Goal: Task Accomplishment & Management: Manage account settings

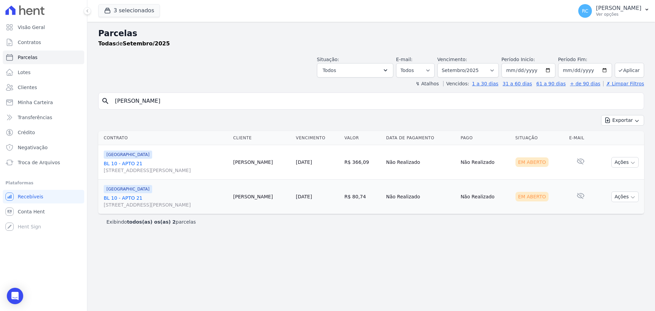
select select
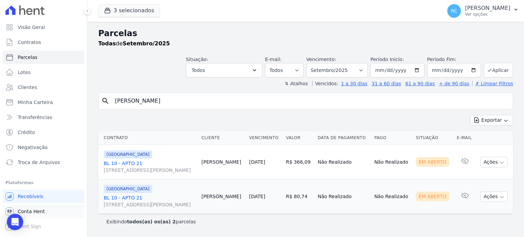
click at [48, 210] on link "Conta Hent" at bounding box center [44, 212] width 82 height 14
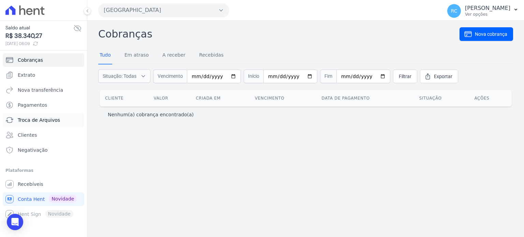
click at [55, 120] on span "Troca de Arquivos" at bounding box center [39, 120] width 42 height 7
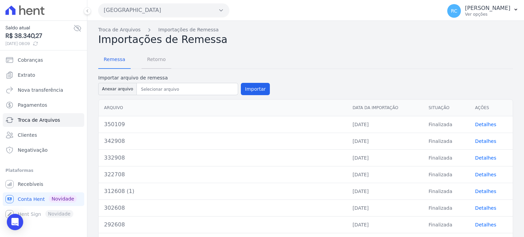
click at [157, 58] on span "Retorno" at bounding box center [156, 60] width 27 height 14
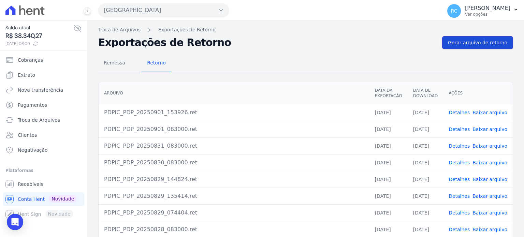
click at [497, 42] on span "Gerar arquivo de retorno" at bounding box center [477, 42] width 59 height 7
click at [273, 49] on div "Remessa Retorno Arquivo Data da Exportação Data de Download Ações 0e52e5b3-b74c…" at bounding box center [305, 172] width 415 height 247
click at [480, 110] on link "Baixar arquivo" at bounding box center [490, 112] width 35 height 5
click at [172, 15] on button "Parque Dos Passaros" at bounding box center [163, 10] width 131 height 14
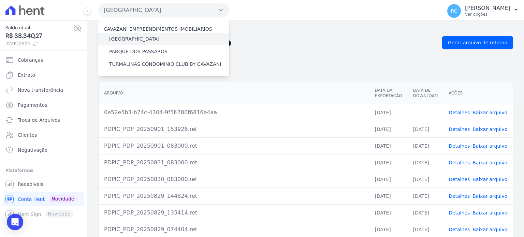
click at [150, 37] on label "[GEOGRAPHIC_DATA]" at bounding box center [134, 38] width 50 height 7
click at [0, 0] on input "[GEOGRAPHIC_DATA]" at bounding box center [0, 0] width 0 height 0
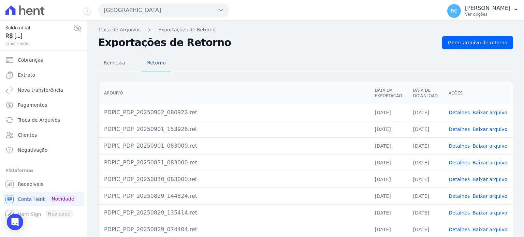
click at [166, 11] on button "Parque Dos Passaros" at bounding box center [163, 10] width 131 height 14
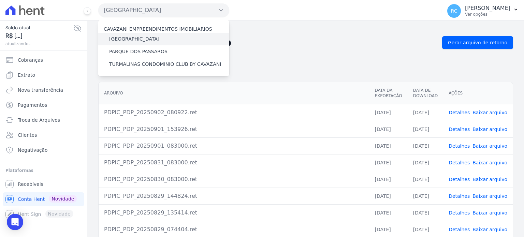
click at [141, 37] on label "[GEOGRAPHIC_DATA]" at bounding box center [134, 38] width 50 height 7
click at [0, 0] on input "[GEOGRAPHIC_DATA]" at bounding box center [0, 0] width 0 height 0
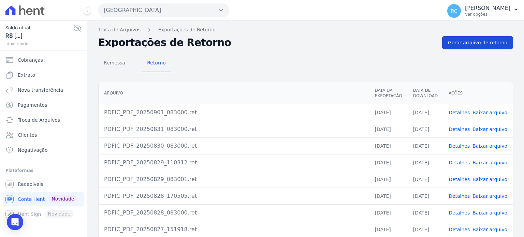
click at [480, 40] on span "Gerar arquivo de retorno" at bounding box center [477, 42] width 59 height 7
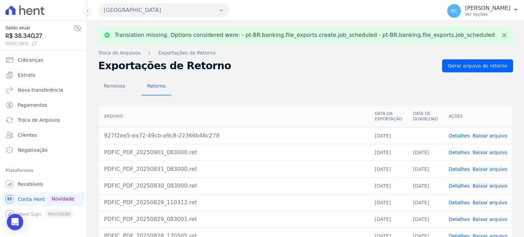
click at [484, 133] on link "Baixar arquivo" at bounding box center [490, 135] width 35 height 5
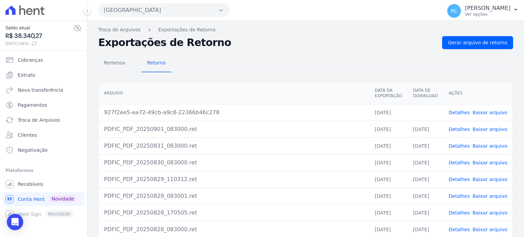
click at [159, 12] on button "Parque Das Flores" at bounding box center [163, 10] width 131 height 14
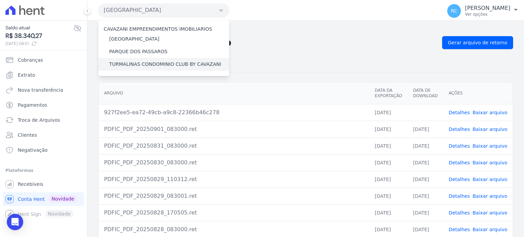
click at [150, 64] on label "TURMALINAS CONDOMINIO CLUB BY CAVAZANI" at bounding box center [165, 64] width 112 height 7
click at [0, 0] on input "TURMALINAS CONDOMINIO CLUB BY CAVAZANI" at bounding box center [0, 0] width 0 height 0
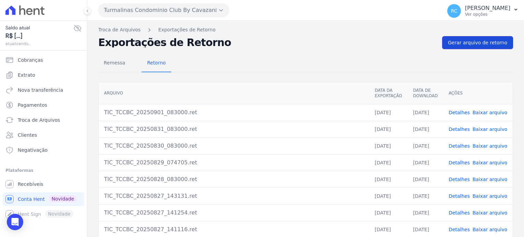
click at [472, 45] on span "Gerar arquivo de retorno" at bounding box center [477, 42] width 59 height 7
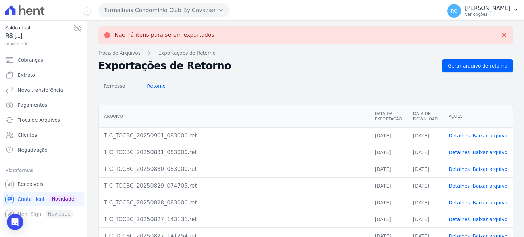
drag, startPoint x: 27, startPoint y: 111, endPoint x: 163, endPoint y: 89, distance: 137.1
click at [163, 89] on span "Retorno" at bounding box center [156, 86] width 27 height 14
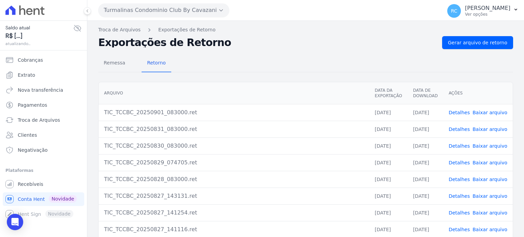
click at [31, 75] on span "Extrato" at bounding box center [26, 75] width 17 height 7
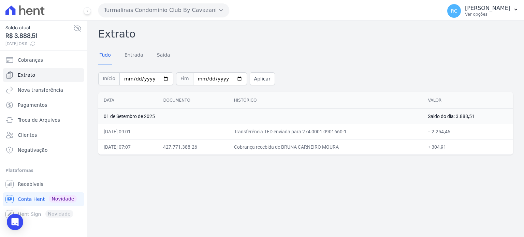
drag, startPoint x: 459, startPoint y: 130, endPoint x: 436, endPoint y: 134, distance: 23.3
click at [436, 134] on td "− 2.254,46" at bounding box center [467, 131] width 91 height 15
copy td "2.254,46"
click at [161, 78] on input "2025-09-01" at bounding box center [146, 78] width 54 height 13
type input "2025-08-30"
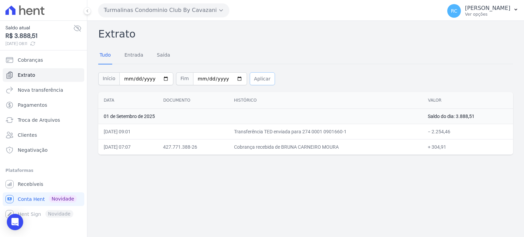
click at [250, 77] on button "Aplicar" at bounding box center [262, 78] width 25 height 13
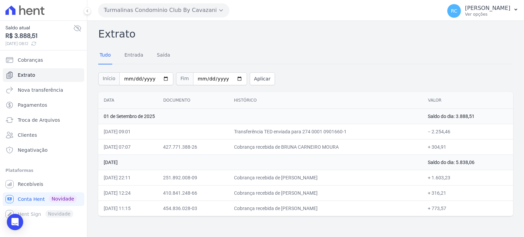
drag, startPoint x: 322, startPoint y: 209, endPoint x: 287, endPoint y: 212, distance: 34.9
click at [287, 212] on td "Cobrança recebida de [PERSON_NAME]" at bounding box center [326, 208] width 194 height 15
click at [173, 9] on button "Turmalinas Condominio Club By Cavazani" at bounding box center [163, 10] width 131 height 14
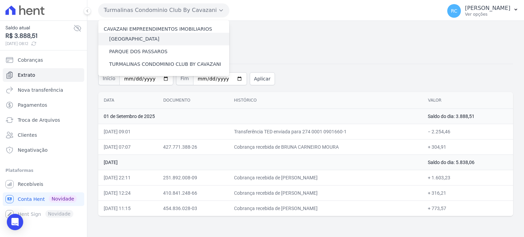
click at [143, 39] on label "[GEOGRAPHIC_DATA]" at bounding box center [134, 38] width 50 height 7
click at [0, 0] on input "[GEOGRAPHIC_DATA]" at bounding box center [0, 0] width 0 height 0
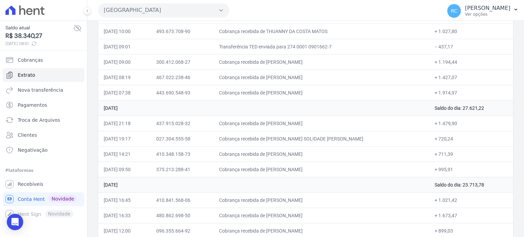
scroll to position [213, 0]
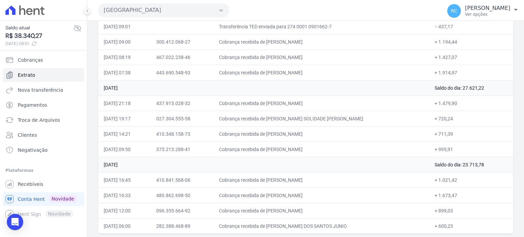
drag, startPoint x: 358, startPoint y: 221, endPoint x: 284, endPoint y: 227, distance: 74.2
click at [284, 227] on td "Cobrança recebida de JONAS BATISTA DOS SANTOS JUNIO" at bounding box center [322, 225] width 216 height 15
copy td "JONAS BATISTA DOS SANTOS JUN"
drag, startPoint x: 321, startPoint y: 208, endPoint x: 236, endPoint y: 200, distance: 85.3
click at [284, 209] on td "Cobrança recebida de DANIELA MARIA DA SILVA INOCENC" at bounding box center [322, 210] width 216 height 15
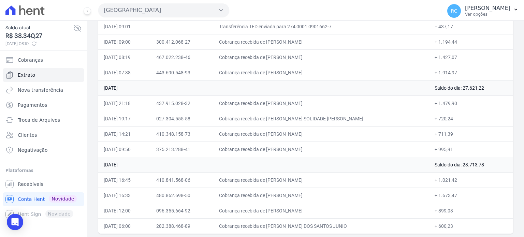
copy td "DANIELA MARIA DA SILVA INOCE"
drag, startPoint x: 340, startPoint y: 192, endPoint x: 283, endPoint y: 193, distance: 56.7
click at [283, 194] on td "Cobrança recebida de DIEGO GIOVANNE DE OLIVEIRA" at bounding box center [322, 195] width 216 height 15
copy td "DIEGO GIOVANNE DE OLIV"
drag, startPoint x: 327, startPoint y: 178, endPoint x: 283, endPoint y: 186, distance: 43.9
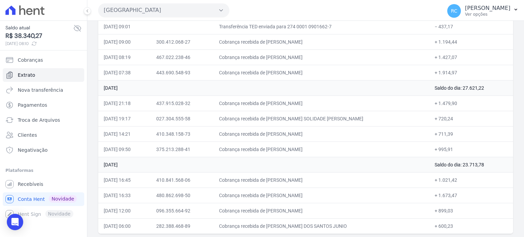
click at [283, 186] on tbody "01 de Setembro de 2025 Saldo do dia: 38.340,27 01/09/2025, 22:20 425.726.638-48…" at bounding box center [305, 65] width 415 height 338
click at [283, 180] on td "Cobrança recebida de DAMIANA BATISTA GOMES" at bounding box center [322, 179] width 216 height 15
drag, startPoint x: 285, startPoint y: 177, endPoint x: 335, endPoint y: 183, distance: 50.5
click at [335, 183] on td "Cobrança recebida de DAMIANA BATISTA GOMES" at bounding box center [322, 179] width 216 height 15
copy td "AMIANA BATISTA GOM"
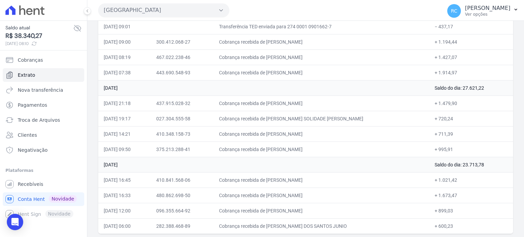
drag, startPoint x: 331, startPoint y: 147, endPoint x: 164, endPoint y: 132, distance: 167.5
click at [283, 152] on td "Cobrança recebida de DAYENE APARECIDA SILVA" at bounding box center [322, 149] width 216 height 15
copy td "DAYENE APARECIDA S"
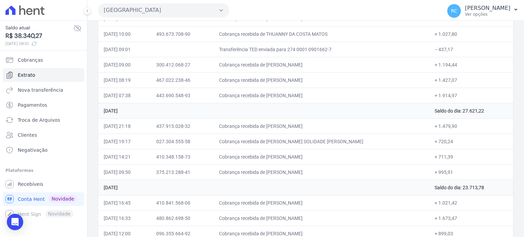
scroll to position [178, 0]
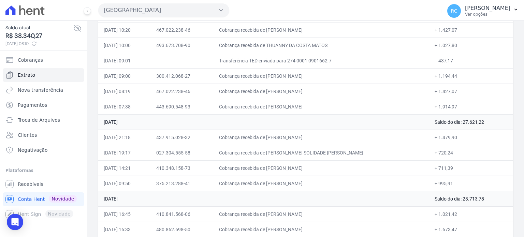
drag, startPoint x: 303, startPoint y: 169, endPoint x: 105, endPoint y: 146, distance: 199.3
click at [284, 172] on td "Cobrança recebida de JHONATA LOPES SILVA" at bounding box center [322, 167] width 216 height 15
copy td "JHONATA LOPES SIL"
drag, startPoint x: 350, startPoint y: 150, endPoint x: 283, endPoint y: 157, distance: 67.5
click at [283, 157] on td "Cobrança recebida de MARIA SOLIDADE NUNES DE SOUSA" at bounding box center [322, 152] width 216 height 15
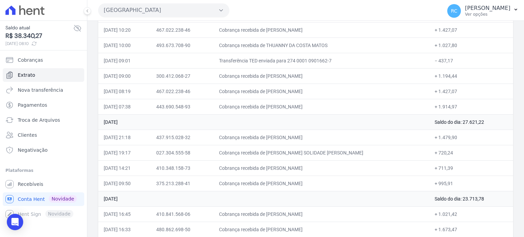
copy td "MARIA SOLIDADE NUNES DE S"
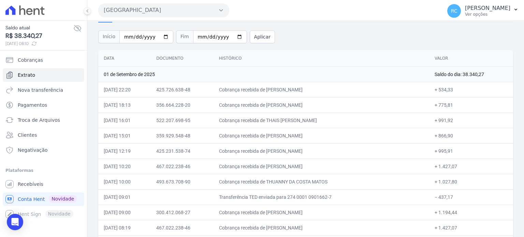
scroll to position [110, 0]
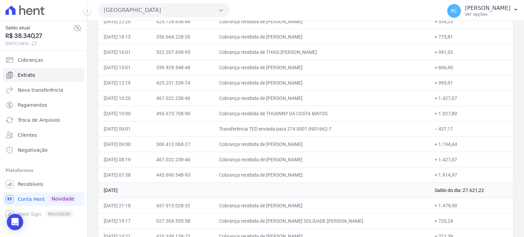
drag, startPoint x: 341, startPoint y: 200, endPoint x: 137, endPoint y: 194, distance: 203.4
click at [283, 208] on td "Cobrança recebida de THAYANE REGINA SOARES DE AZEVE" at bounding box center [322, 205] width 216 height 15
copy td "THAYANE REGINA SOARES D"
drag, startPoint x: 338, startPoint y: 171, endPoint x: 284, endPoint y: 178, distance: 54.7
click at [284, 178] on td "Cobrança recebida de KELLY GONCALVES DA SILVA" at bounding box center [322, 174] width 216 height 15
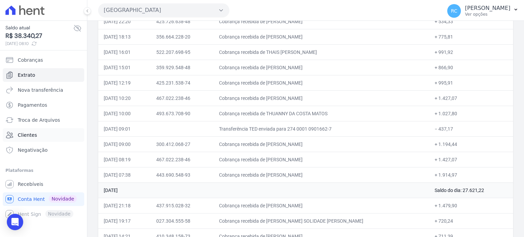
copy td "KELLY GONCALVES DA SI"
drag, startPoint x: 322, startPoint y: 156, endPoint x: 281, endPoint y: 157, distance: 40.6
click at [281, 157] on td "Cobrança recebida de LUCAS SANTOS SILVA" at bounding box center [322, 159] width 216 height 15
copy td "LUCAS SANTOS SIL"
drag, startPoint x: 353, startPoint y: 143, endPoint x: 282, endPoint y: 145, distance: 71.0
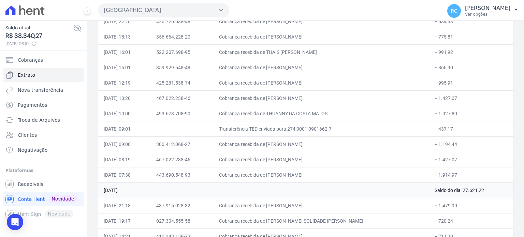
click at [282, 145] on td "Cobrança recebida de FERNANDO CUSTODIO DOMINGUES" at bounding box center [322, 143] width 216 height 15
drag, startPoint x: 465, startPoint y: 127, endPoint x: 432, endPoint y: 132, distance: 33.4
click at [433, 132] on td "− 437,17" at bounding box center [471, 128] width 84 height 15
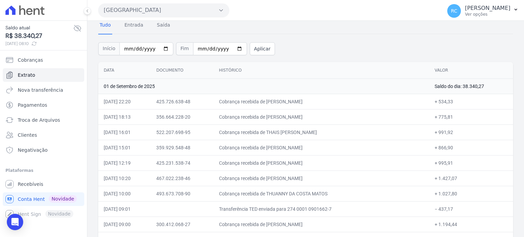
scroll to position [42, 0]
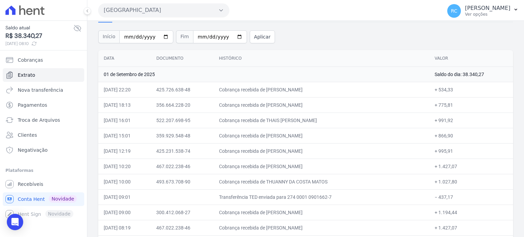
drag, startPoint x: 334, startPoint y: 178, endPoint x: 282, endPoint y: 180, distance: 51.5
click at [282, 180] on td "Cobrança recebida de THUANNY DA COSTA MATOS" at bounding box center [322, 181] width 216 height 15
drag, startPoint x: 329, startPoint y: 164, endPoint x: 284, endPoint y: 171, distance: 45.5
click at [284, 171] on td "Cobrança recebida de LUCAS SANTOS SILVA" at bounding box center [322, 166] width 216 height 15
drag, startPoint x: 343, startPoint y: 150, endPoint x: 284, endPoint y: 154, distance: 59.5
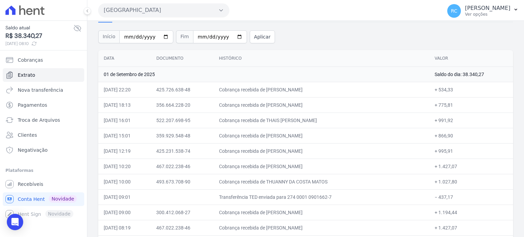
click at [284, 154] on td "Cobrança recebida de EDNILZA MARINHO DOS SANTOS" at bounding box center [322, 150] width 216 height 15
drag, startPoint x: 333, startPoint y: 135, endPoint x: 282, endPoint y: 141, distance: 51.2
click at [282, 141] on td "Cobrança recebida de JULIANA DA SILVA LISBOA" at bounding box center [322, 135] width 216 height 15
drag, startPoint x: 352, startPoint y: 120, endPoint x: 284, endPoint y: 123, distance: 68.3
click at [284, 123] on td "Cobrança recebida de THAIS MACIEL CORREIA DE SOUZA" at bounding box center [322, 120] width 216 height 15
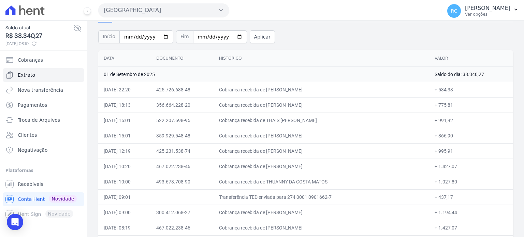
drag, startPoint x: 337, startPoint y: 104, endPoint x: 285, endPoint y: 108, distance: 52.7
click at [285, 108] on td "Cobrança recebida de MICHEL DE SOUZA ALVES" at bounding box center [322, 104] width 216 height 15
drag, startPoint x: 336, startPoint y: 87, endPoint x: 283, endPoint y: 93, distance: 52.9
click at [283, 93] on td "Cobrança recebida de BEATRIZ LOURENCO GALVAO" at bounding box center [322, 89] width 216 height 15
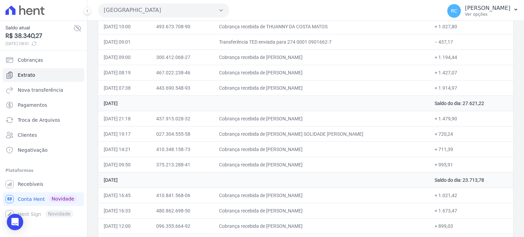
scroll to position [213, 0]
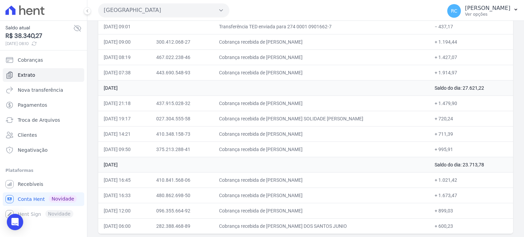
drag, startPoint x: 352, startPoint y: 223, endPoint x: 284, endPoint y: 226, distance: 68.6
click at [284, 226] on td "Cobrança recebida de JONAS BATISTA DOS SANTOS JUNIO" at bounding box center [322, 225] width 216 height 15
drag, startPoint x: 349, startPoint y: 209, endPoint x: 284, endPoint y: 213, distance: 65.6
click at [284, 213] on td "Cobrança recebida de DANIELA MARIA DA SILVA INOCENC" at bounding box center [322, 210] width 216 height 15
drag, startPoint x: 336, startPoint y: 192, endPoint x: 277, endPoint y: 195, distance: 59.8
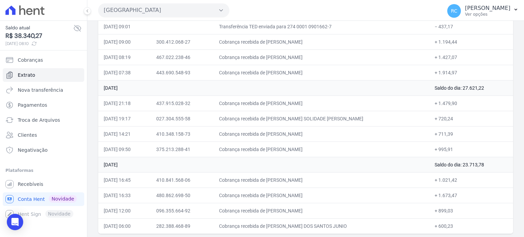
click at [283, 197] on td "Cobrança recebida de DIEGO GIOVANNE DE OLIVEIRA" at bounding box center [322, 195] width 216 height 15
drag, startPoint x: 333, startPoint y: 177, endPoint x: 284, endPoint y: 183, distance: 49.5
click at [284, 183] on td "Cobrança recebida de DAMIANA BATISTA GOMES" at bounding box center [322, 179] width 216 height 15
drag, startPoint x: 330, startPoint y: 146, endPoint x: 283, endPoint y: 151, distance: 47.3
click at [283, 151] on td "Cobrança recebida de DAYENE APARECIDA SILVA" at bounding box center [322, 149] width 216 height 15
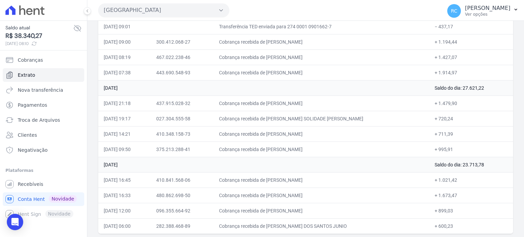
drag, startPoint x: 330, startPoint y: 135, endPoint x: 282, endPoint y: 137, distance: 47.5
click at [282, 137] on td "Cobrança recebida de JHONATA LOPES SILVA" at bounding box center [322, 133] width 216 height 15
drag, startPoint x: 320, startPoint y: 116, endPoint x: 306, endPoint y: 117, distance: 14.0
click at [319, 116] on td "Cobrança recebida de MARIA SOLIDADE NUNES DE SOUSA" at bounding box center [322, 118] width 216 height 15
drag, startPoint x: 296, startPoint y: 116, endPoint x: 60, endPoint y: 113, distance: 236.1
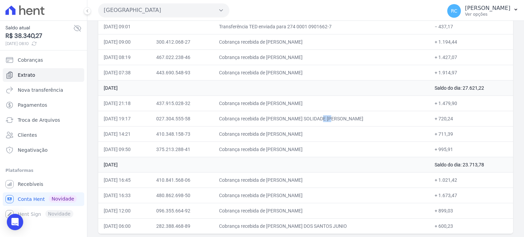
click at [283, 117] on td "Cobrança recebida de MARIA SOLIDADE NUNES DE SOUSA" at bounding box center [322, 118] width 216 height 15
drag, startPoint x: 339, startPoint y: 102, endPoint x: 284, endPoint y: 106, distance: 55.8
click at [284, 106] on td "Cobrança recebida de THAYANE REGINA SOARES DE AZEVE" at bounding box center [322, 103] width 216 height 15
drag, startPoint x: 338, startPoint y: 71, endPoint x: 284, endPoint y: 75, distance: 54.0
click at [284, 75] on td "Cobrança recebida de KELLY GONCALVES DA SILVA" at bounding box center [322, 72] width 216 height 15
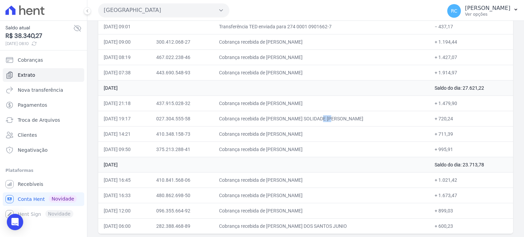
drag, startPoint x: 323, startPoint y: 55, endPoint x: 283, endPoint y: 58, distance: 40.3
click at [283, 58] on td "Cobrança recebida de LUCAS SANTOS SILVA" at bounding box center [322, 56] width 216 height 15
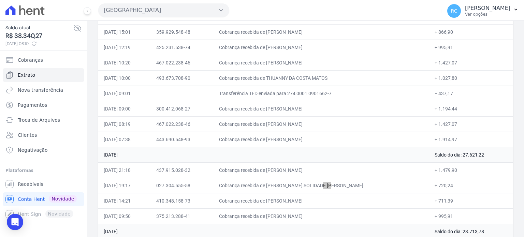
scroll to position [144, 0]
drag, startPoint x: 337, startPoint y: 107, endPoint x: 284, endPoint y: 114, distance: 53.6
click at [284, 114] on td "Cobrança recebida de FERNANDO CUSTODIO DOMINGUES" at bounding box center [322, 109] width 216 height 15
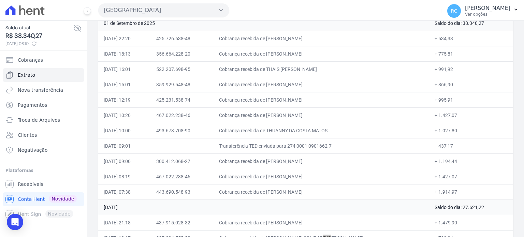
scroll to position [110, 0]
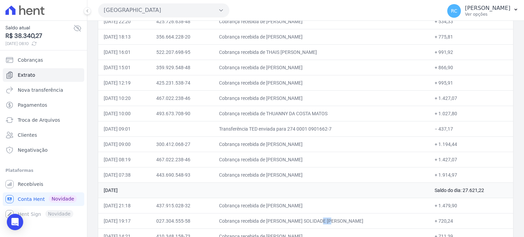
drag, startPoint x: 318, startPoint y: 115, endPoint x: 284, endPoint y: 114, distance: 34.1
click at [284, 114] on td "Cobrança recebida de THUANNY DA COSTA MATOS" at bounding box center [322, 113] width 216 height 15
drag, startPoint x: 319, startPoint y: 97, endPoint x: 282, endPoint y: 102, distance: 37.2
click at [282, 102] on td "Cobrança recebida de LUCAS SANTOS SILVA" at bounding box center [322, 97] width 216 height 15
drag, startPoint x: 323, startPoint y: 82, endPoint x: 282, endPoint y: 86, distance: 41.1
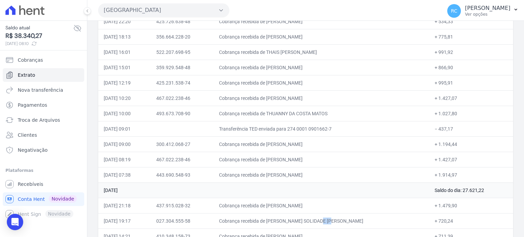
click at [282, 86] on td "Cobrança recebida de EDNILZA MARINHO DOS SANTOS" at bounding box center [322, 82] width 216 height 15
drag, startPoint x: 333, startPoint y: 67, endPoint x: 284, endPoint y: 70, distance: 49.5
click at [284, 70] on td "Cobrança recebida de JULIANA DA SILVA LISBOA" at bounding box center [322, 67] width 216 height 15
drag, startPoint x: 347, startPoint y: 50, endPoint x: 282, endPoint y: 57, distance: 65.2
click at [282, 57] on td "Cobrança recebida de THAIS MACIEL CORREIA DE SOUZA" at bounding box center [322, 51] width 216 height 15
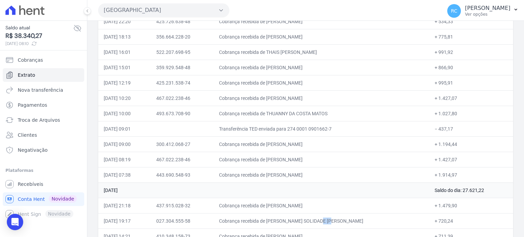
drag, startPoint x: 334, startPoint y: 36, endPoint x: 283, endPoint y: 42, distance: 50.8
click at [283, 42] on td "Cobrança recebida de MICHEL DE SOUZA ALVES" at bounding box center [322, 36] width 216 height 15
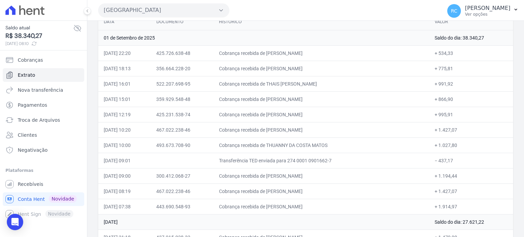
scroll to position [42, 0]
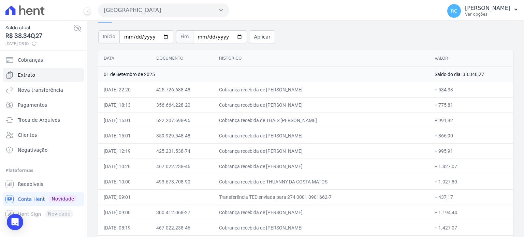
drag, startPoint x: 337, startPoint y: 90, endPoint x: 284, endPoint y: 93, distance: 53.0
click at [284, 93] on td "Cobrança recebida de BEATRIZ LOURENCO GALVAO" at bounding box center [322, 89] width 216 height 15
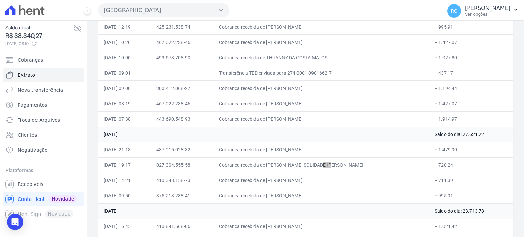
scroll to position [213, 0]
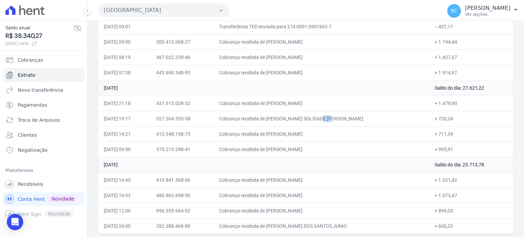
drag, startPoint x: 357, startPoint y: 220, endPoint x: 284, endPoint y: 223, distance: 73.5
click at [284, 223] on td "Cobrança recebida de JONAS BATISTA DOS SANTOS JUNIO" at bounding box center [322, 225] width 216 height 15
drag, startPoint x: 333, startPoint y: 212, endPoint x: 270, endPoint y: 216, distance: 63.3
click at [282, 209] on td "Cobrança recebida de DANIELA MARIA DA SILVA INOCENC" at bounding box center [322, 210] width 216 height 15
drag, startPoint x: 337, startPoint y: 191, endPoint x: 282, endPoint y: 193, distance: 55.0
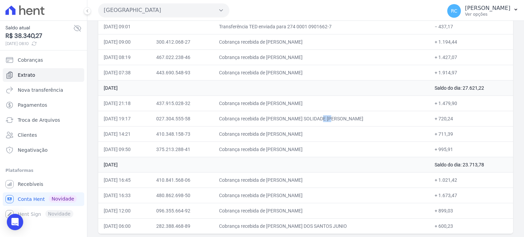
click at [282, 193] on td "Cobrança recebida de DIEGO GIOVANNE DE OLIVEIRA" at bounding box center [322, 195] width 216 height 15
drag, startPoint x: 336, startPoint y: 177, endPoint x: 283, endPoint y: 182, distance: 53.4
click at [283, 182] on td "Cobrança recebida de DAMIANA BATISTA GOMES" at bounding box center [322, 179] width 216 height 15
drag, startPoint x: 337, startPoint y: 150, endPoint x: 299, endPoint y: 155, distance: 38.6
click at [284, 154] on td "Cobrança recebida de DAYENE APARECIDA SILVA" at bounding box center [322, 149] width 216 height 15
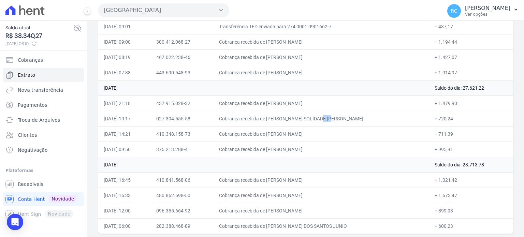
drag, startPoint x: 327, startPoint y: 132, endPoint x: 284, endPoint y: 137, distance: 43.6
click at [284, 137] on td "Cobrança recebida de JHONATA LOPES SILVA" at bounding box center [322, 133] width 216 height 15
drag, startPoint x: 344, startPoint y: 117, endPoint x: 284, endPoint y: 120, distance: 60.5
click at [284, 120] on td "Cobrança recebida de MARIA SOLIDADE NUNES DE SOUSA" at bounding box center [322, 118] width 216 height 15
drag, startPoint x: 340, startPoint y: 102, endPoint x: 284, endPoint y: 104, distance: 56.7
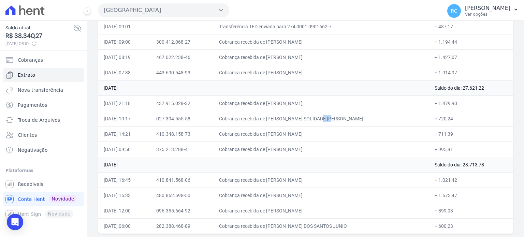
click at [284, 104] on td "Cobrança recebida de THAYANE REGINA SOARES DE AZEVE" at bounding box center [322, 103] width 216 height 15
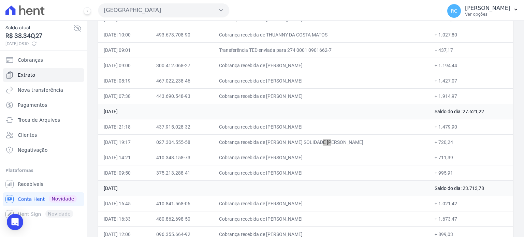
scroll to position [178, 0]
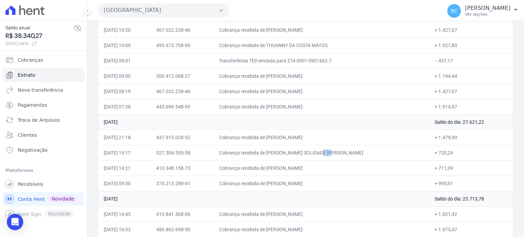
drag, startPoint x: 334, startPoint y: 104, endPoint x: 282, endPoint y: 109, distance: 52.0
click at [282, 109] on td "Cobrança recebida de KELLY GONCALVES DA SILVA" at bounding box center [322, 106] width 216 height 15
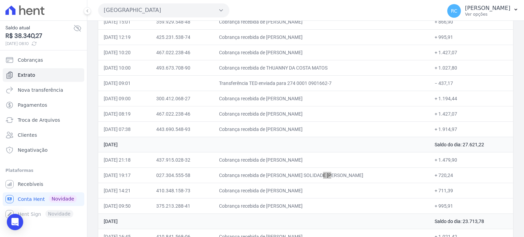
scroll to position [144, 0]
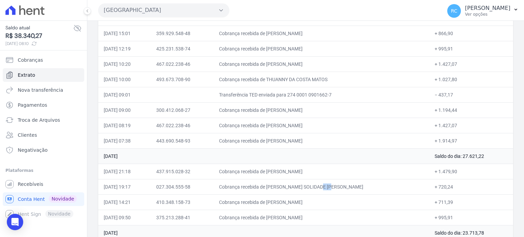
drag, startPoint x: 322, startPoint y: 122, endPoint x: 284, endPoint y: 130, distance: 39.0
click at [284, 130] on td "Cobrança recebida de LUCAS SANTOS SILVA" at bounding box center [322, 125] width 216 height 15
drag, startPoint x: 338, startPoint y: 108, endPoint x: 283, endPoint y: 110, distance: 55.6
click at [283, 110] on td "Cobrança recebida de FERNANDO CUSTODIO DOMINGUES" at bounding box center [322, 109] width 216 height 15
drag, startPoint x: 458, startPoint y: 95, endPoint x: 433, endPoint y: 100, distance: 25.4
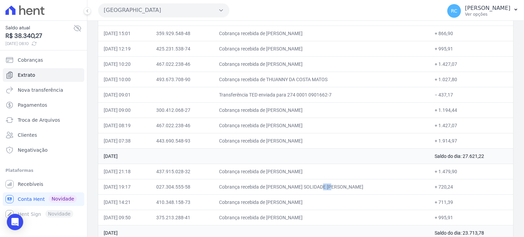
click at [433, 100] on td "− 437,17" at bounding box center [471, 94] width 84 height 15
drag, startPoint x: 339, startPoint y: 78, endPoint x: 283, endPoint y: 84, distance: 56.6
click at [283, 84] on td "Cobrança recebida de THUANNY DA COSTA MATOS" at bounding box center [322, 79] width 216 height 15
drag, startPoint x: 323, startPoint y: 62, endPoint x: 278, endPoint y: 75, distance: 46.4
click at [283, 69] on td "Cobrança recebida de LUCAS SANTOS SILVA" at bounding box center [322, 63] width 216 height 15
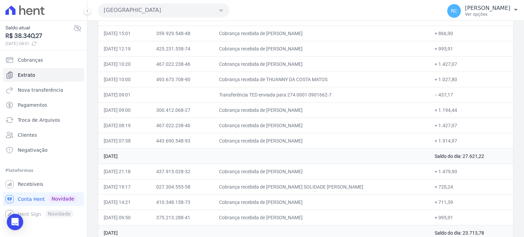
click at [332, 97] on td "Transferência TED enviada para 274 0001 0901662-7" at bounding box center [322, 94] width 216 height 15
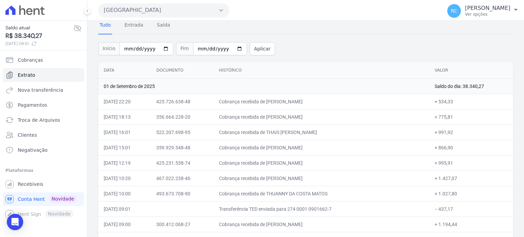
scroll to position [42, 0]
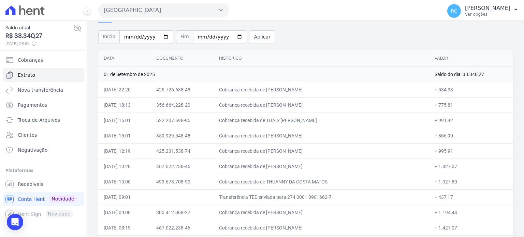
click at [174, 4] on button "Parque Das Flores" at bounding box center [163, 10] width 131 height 14
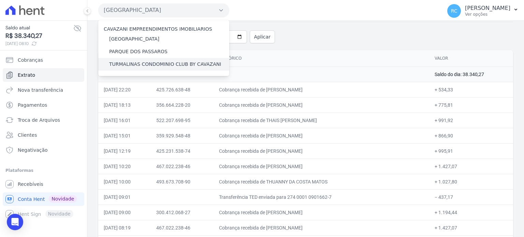
click at [136, 66] on label "TURMALINAS CONDOMINIO CLUB BY CAVAZANI" at bounding box center [165, 64] width 112 height 7
click at [0, 0] on input "TURMALINAS CONDOMINIO CLUB BY CAVAZANI" at bounding box center [0, 0] width 0 height 0
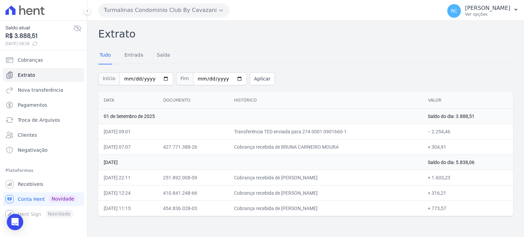
click at [200, 9] on button "Turmalinas Condominio Club By Cavazani" at bounding box center [163, 10] width 131 height 14
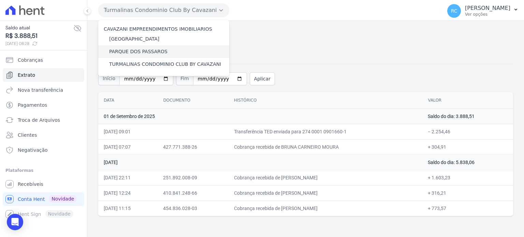
click at [142, 53] on label "PARQUE DOS PASSAROS" at bounding box center [138, 51] width 58 height 7
click at [0, 0] on input "PARQUE DOS PASSAROS" at bounding box center [0, 0] width 0 height 0
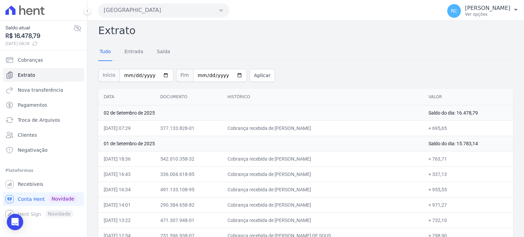
scroll to position [0, 0]
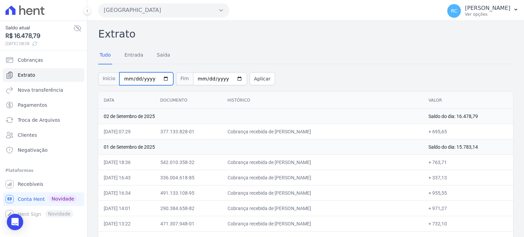
click at [159, 77] on input "2025-08-30" at bounding box center [146, 78] width 54 height 13
type input "[DATE]"
click at [253, 82] on button "Aplicar" at bounding box center [262, 78] width 25 height 13
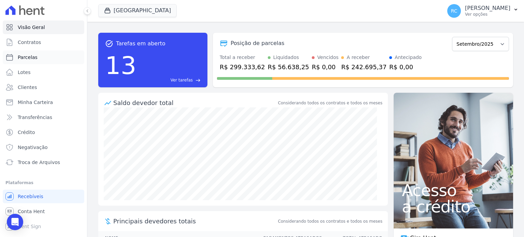
click at [42, 61] on link "Parcelas" at bounding box center [44, 57] width 82 height 14
select select
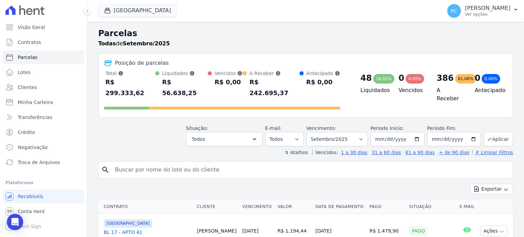
click at [218, 163] on input "search" at bounding box center [310, 170] width 399 height 14
paste input "LUCAS SANTOS SI"
type input "[PERSON_NAME] [PERSON_NAME]"
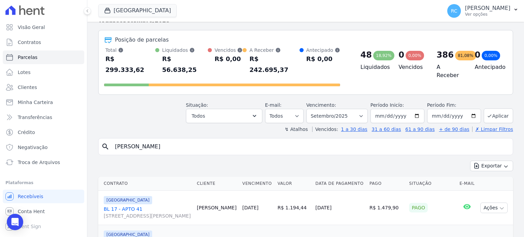
scroll to position [34, 0]
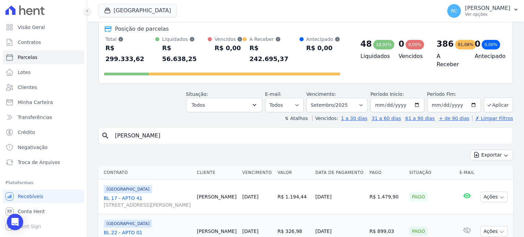
select select
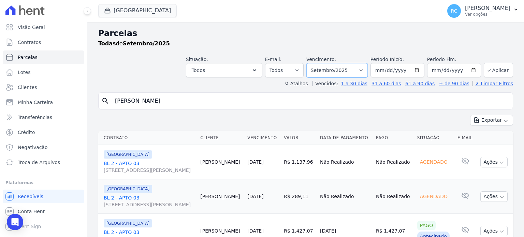
click at [339, 71] on select "Filtrar por período ──────── Todos os meses Janeiro/2022 Fevereiro/2022 Março/2…" at bounding box center [336, 70] width 61 height 14
select select "all"
click at [312, 63] on select "Filtrar por período ──────── Todos os meses Janeiro/2022 Fevereiro/2022 Março/2…" at bounding box center [336, 70] width 61 height 14
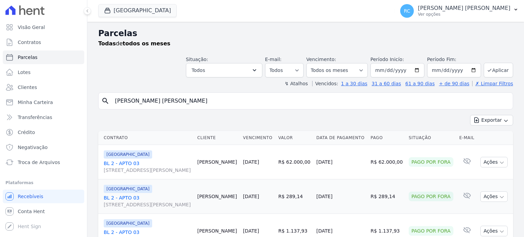
select select
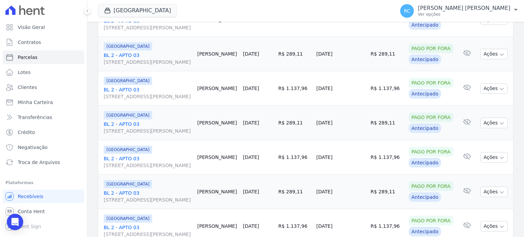
scroll to position [797, 0]
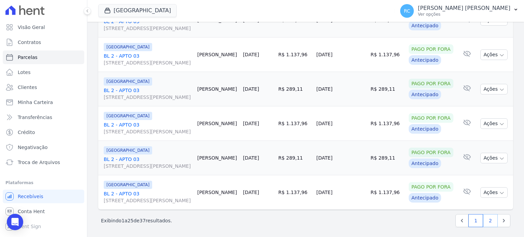
click at [483, 219] on link "2" at bounding box center [490, 220] width 15 height 13
select select
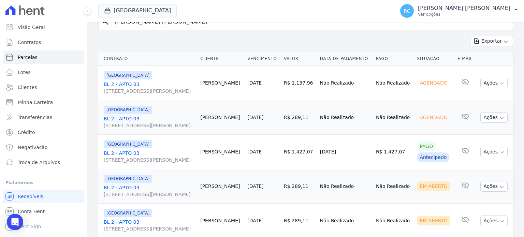
scroll to position [68, 0]
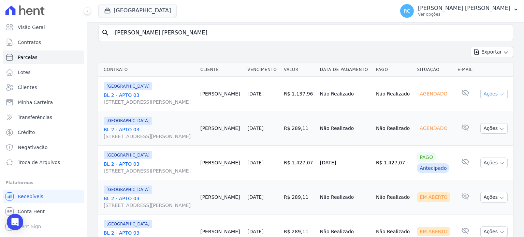
click at [500, 94] on icon "button" at bounding box center [501, 95] width 3 height 2
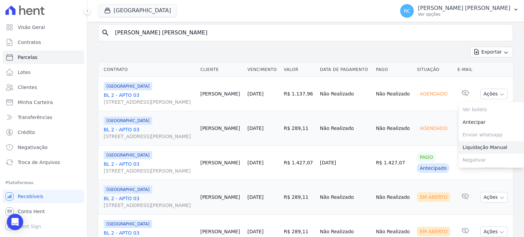
click at [477, 149] on link "Liquidação Manual" at bounding box center [492, 147] width 66 height 13
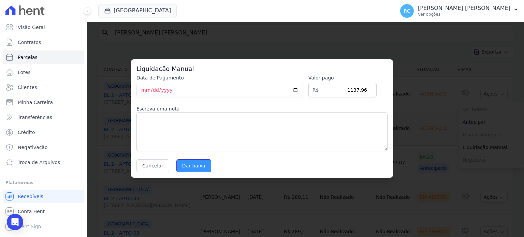
click at [186, 168] on input "Dar baixa" at bounding box center [193, 165] width 35 height 13
select select
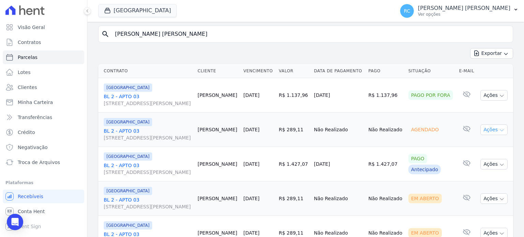
scroll to position [68, 0]
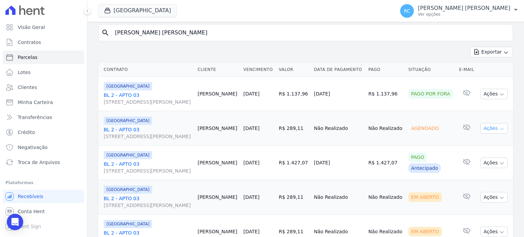
click at [493, 129] on button "Ações" at bounding box center [493, 128] width 27 height 11
click at [481, 183] on link "Liquidação Manual" at bounding box center [492, 182] width 66 height 13
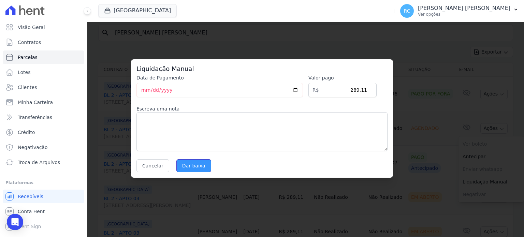
click at [192, 163] on input "Dar baixa" at bounding box center [193, 165] width 35 height 13
select select
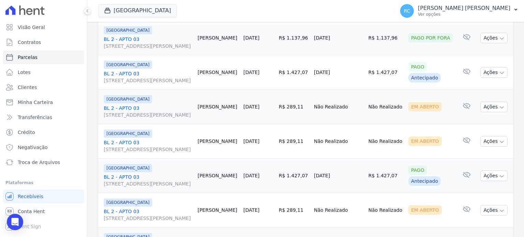
scroll to position [171, 0]
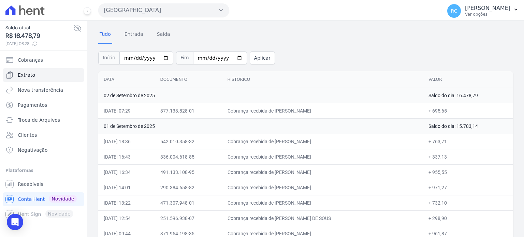
scroll to position [19, 0]
drag, startPoint x: 63, startPoint y: 0, endPoint x: 324, endPoint y: 117, distance: 285.7
click at [401, 62] on div "Início [DATE] Fim [DATE] Aplicar" at bounding box center [305, 58] width 415 height 28
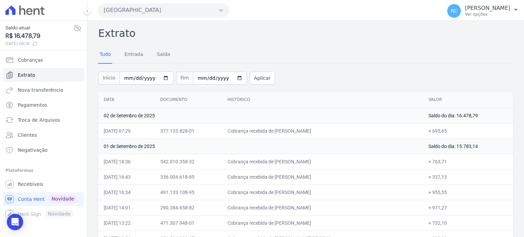
scroll to position [0, 0]
